Goal: Information Seeking & Learning: Learn about a topic

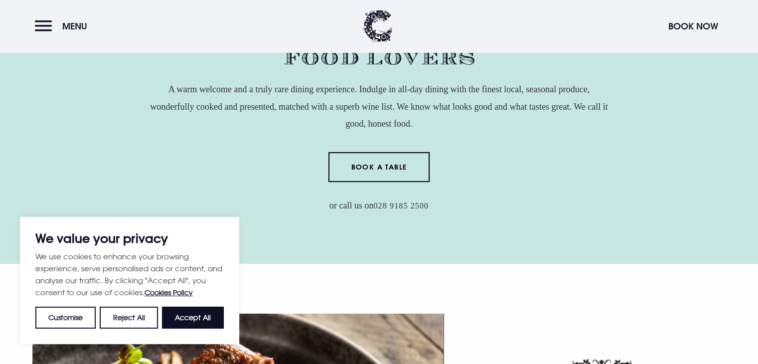
scroll to position [399, 0]
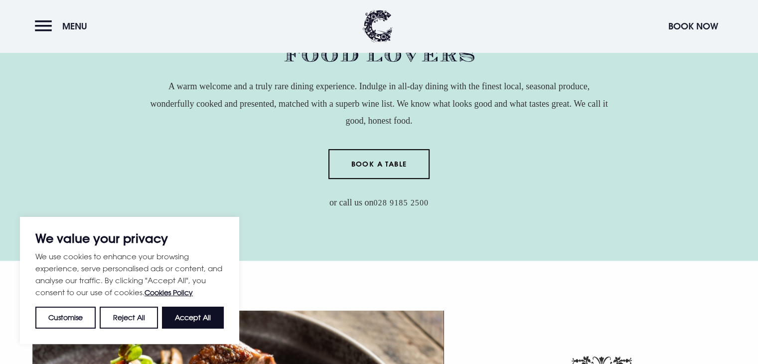
drag, startPoint x: 191, startPoint y: 315, endPoint x: 428, endPoint y: 241, distance: 247.4
click at [207, 306] on div "We use cookies to enhance your browsing experience, serve personalised ads or c…" at bounding box center [129, 289] width 188 height 78
drag, startPoint x: 196, startPoint y: 318, endPoint x: 348, endPoint y: 278, distance: 157.5
click at [198, 317] on button "Accept All" at bounding box center [193, 318] width 62 height 22
checkbox input "true"
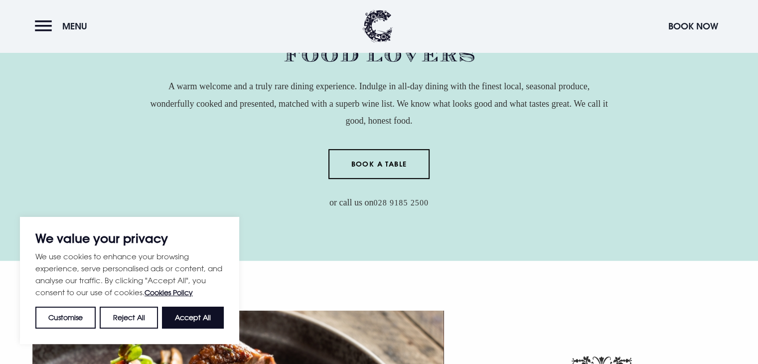
checkbox input "true"
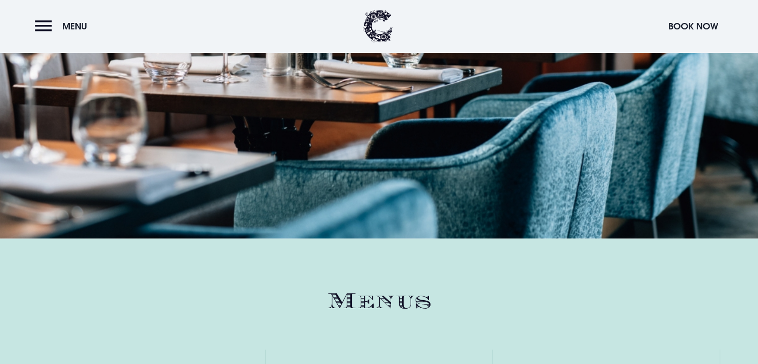
scroll to position [1396, 0]
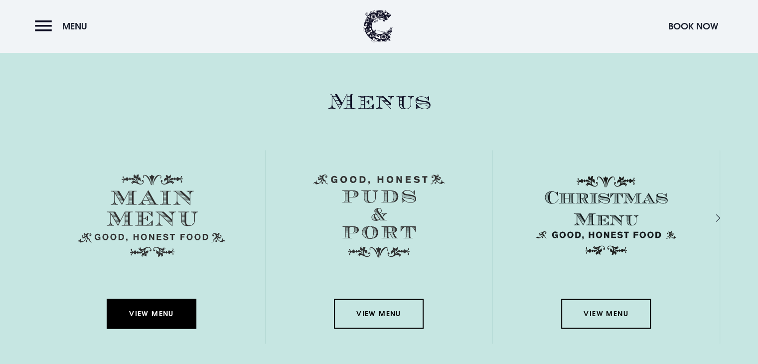
click at [154, 306] on link "View Menu" at bounding box center [152, 314] width 90 height 30
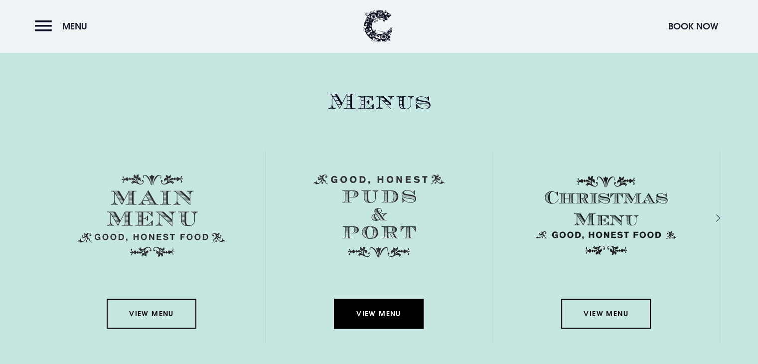
click at [379, 311] on link "View Menu" at bounding box center [379, 314] width 90 height 30
